Goal: Task Accomplishment & Management: Manage account settings

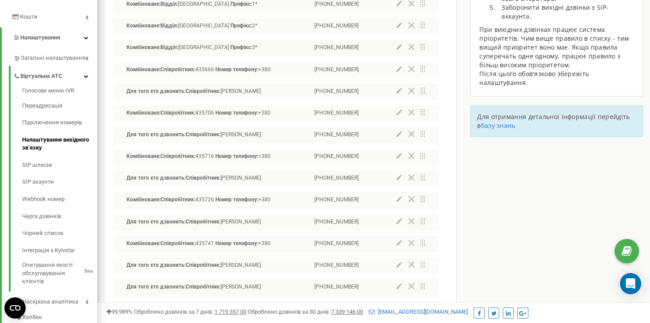
scroll to position [171, 0]
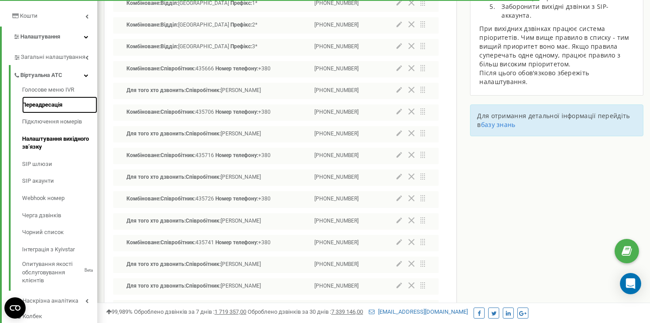
click at [49, 109] on link "Переадресація" at bounding box center [59, 104] width 75 height 17
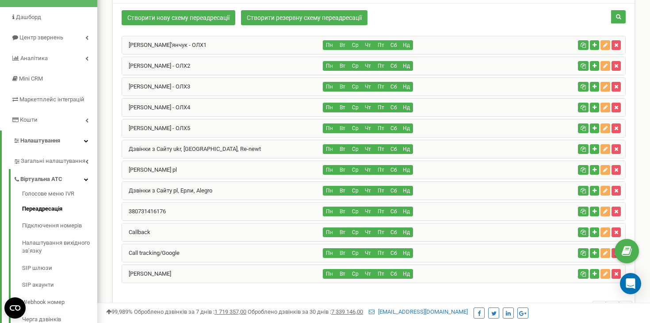
scroll to position [69, 0]
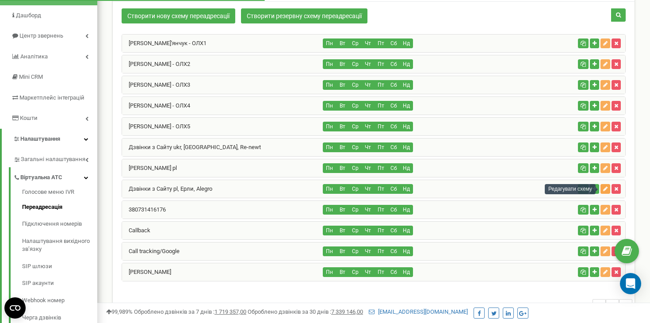
click at [605, 188] on icon "button" at bounding box center [605, 188] width 4 height 5
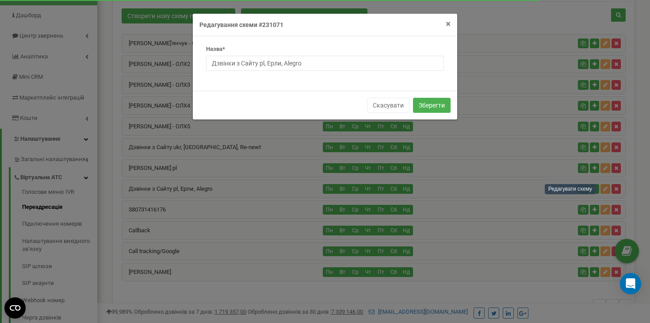
click at [449, 23] on span "×" at bounding box center [448, 24] width 5 height 11
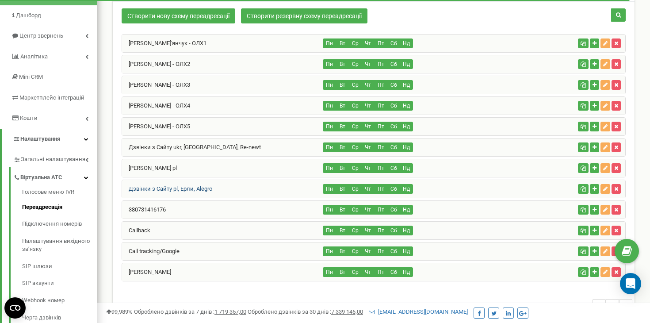
click at [190, 188] on link "Дзвінки з Cайту pl, Ерли, Аlegro" at bounding box center [167, 188] width 90 height 7
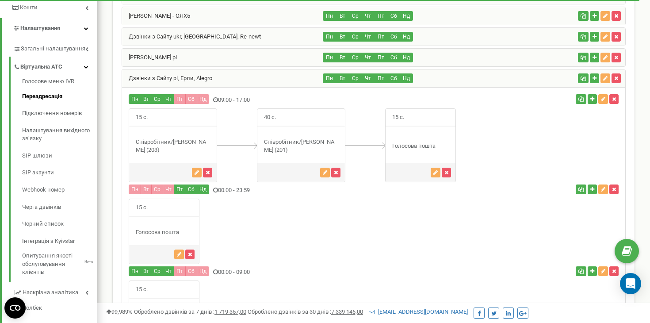
scroll to position [181, 0]
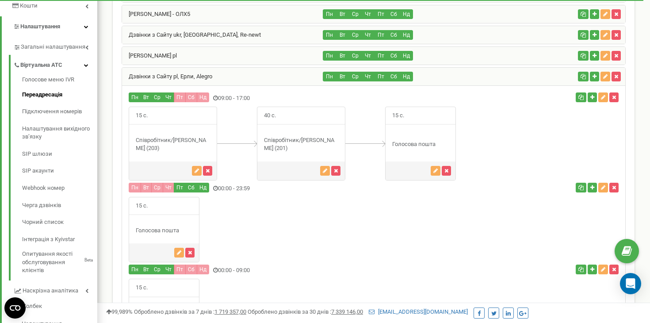
click at [178, 95] on button "Пт" at bounding box center [180, 97] width 12 height 10
click at [603, 189] on icon "button" at bounding box center [603, 187] width 4 height 5
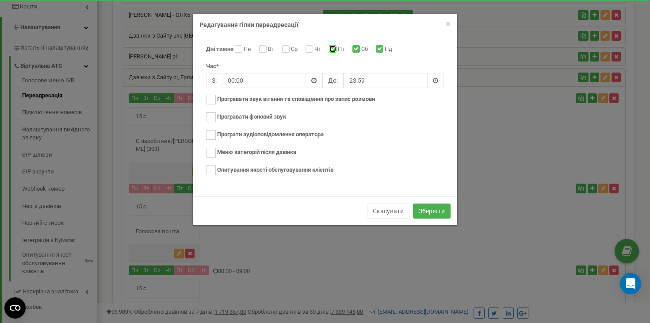
click at [333, 47] on input "Пт" at bounding box center [332, 50] width 6 height 6
checkbox input "false"
click at [429, 210] on button "Зберегти" at bounding box center [432, 210] width 38 height 15
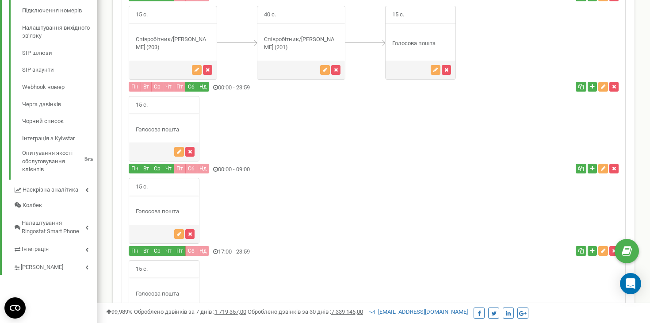
scroll to position [286, 0]
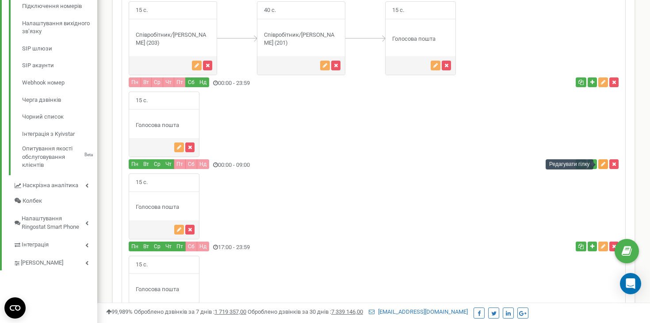
click at [603, 163] on icon "button" at bounding box center [603, 163] width 4 height 5
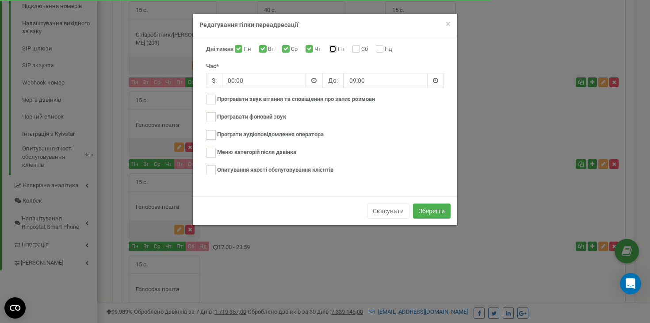
click at [332, 49] on input "Пт" at bounding box center [332, 50] width 6 height 6
checkbox input "true"
click at [425, 209] on button "Зберегти" at bounding box center [432, 210] width 38 height 15
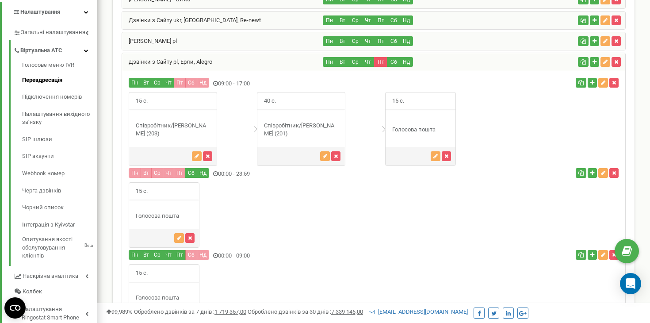
scroll to position [198, 0]
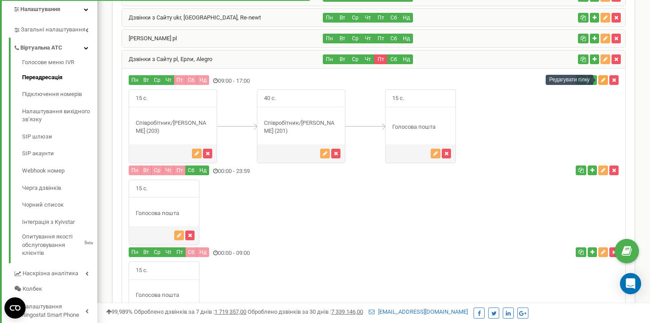
click at [604, 77] on icon "button" at bounding box center [603, 79] width 4 height 5
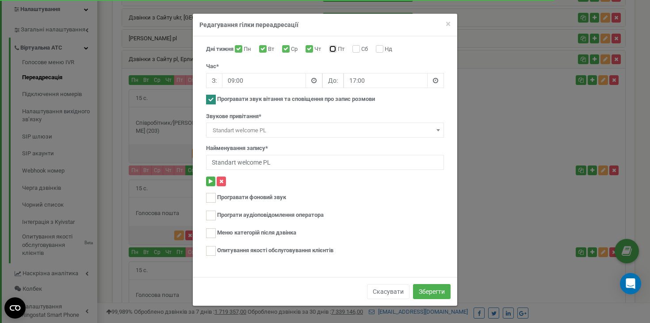
click at [333, 50] on input "Пт" at bounding box center [332, 50] width 6 height 6
checkbox input "true"
click at [430, 290] on button "Зберегти" at bounding box center [432, 291] width 38 height 15
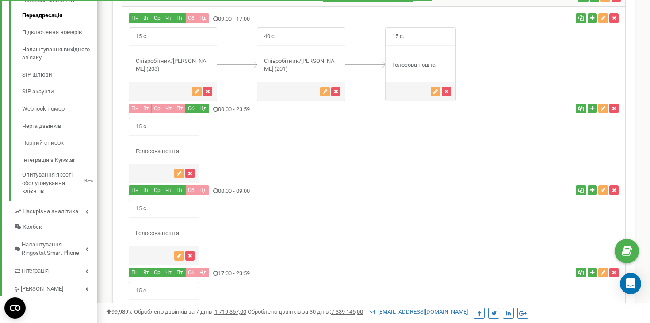
scroll to position [260, 0]
